Goal: Find contact information: Find contact information

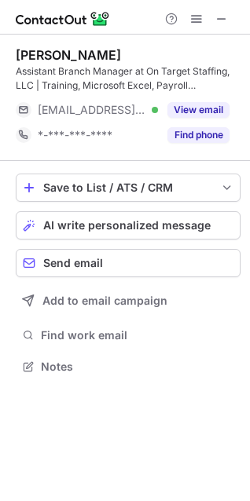
scroll to position [356, 250]
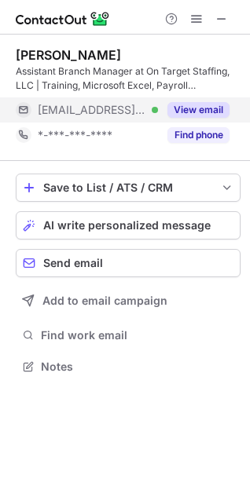
click at [201, 115] on button "View email" at bounding box center [198, 110] width 62 height 16
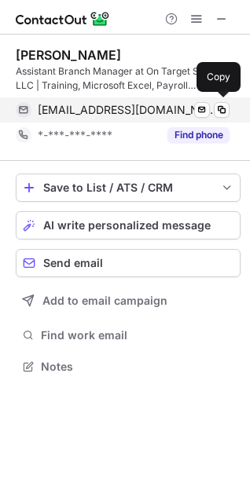
click at [120, 104] on span "[EMAIL_ADDRESS][DOMAIN_NAME]" at bounding box center [128, 110] width 180 height 14
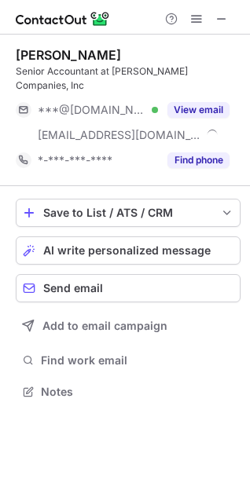
scroll to position [367, 250]
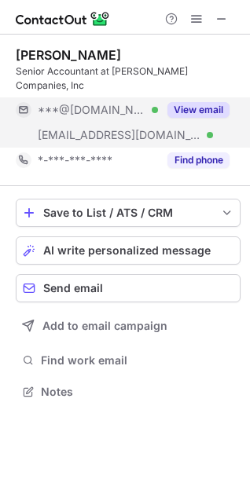
click at [196, 102] on button "View email" at bounding box center [198, 110] width 62 height 16
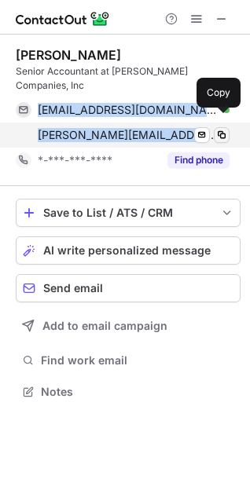
drag, startPoint x: 38, startPoint y: 93, endPoint x: 225, endPoint y: 126, distance: 188.9
click at [225, 126] on div "alexandraelisabethcabrera@gmail.com Verified Send email Copy alexandra.cabrera@…" at bounding box center [123, 122] width 214 height 50
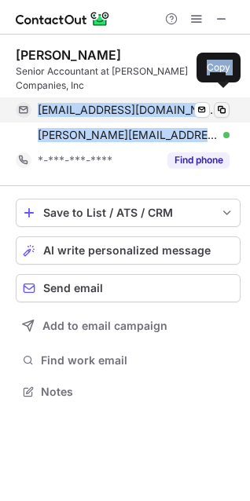
copy div "alexandraelisabethcabrera@gmail.com Verified Send email Copy alexandra.cabrera@…"
click at [221, 104] on span at bounding box center [221, 110] width 13 height 13
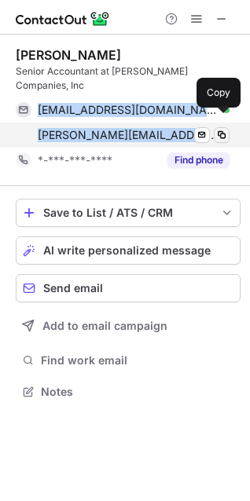
click at [226, 129] on span at bounding box center [221, 135] width 13 height 13
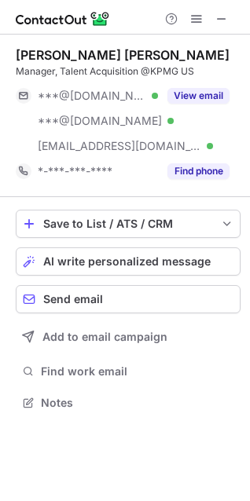
scroll to position [392, 250]
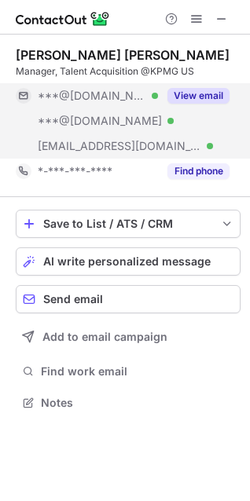
click at [197, 93] on button "View email" at bounding box center [198, 96] width 62 height 16
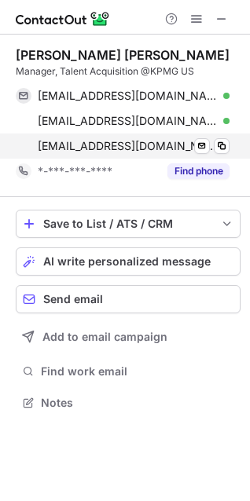
click at [145, 147] on span "teresaalvarez@kpmg.com" at bounding box center [128, 146] width 180 height 14
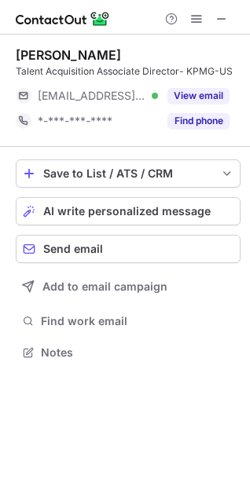
scroll to position [342, 250]
